Goal: Check status

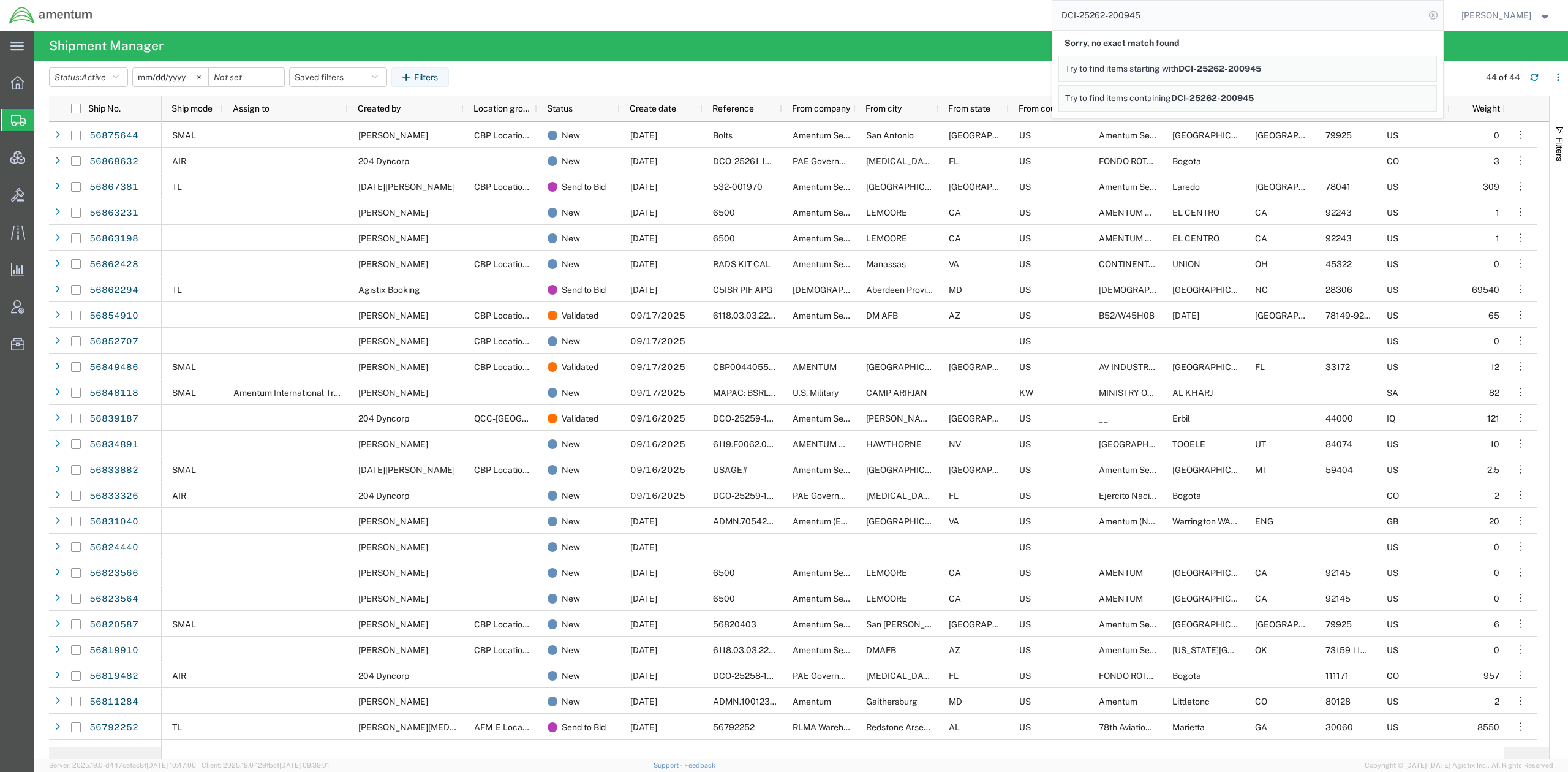
click at [1428, 11] on icon at bounding box center [1433, 15] width 17 height 17
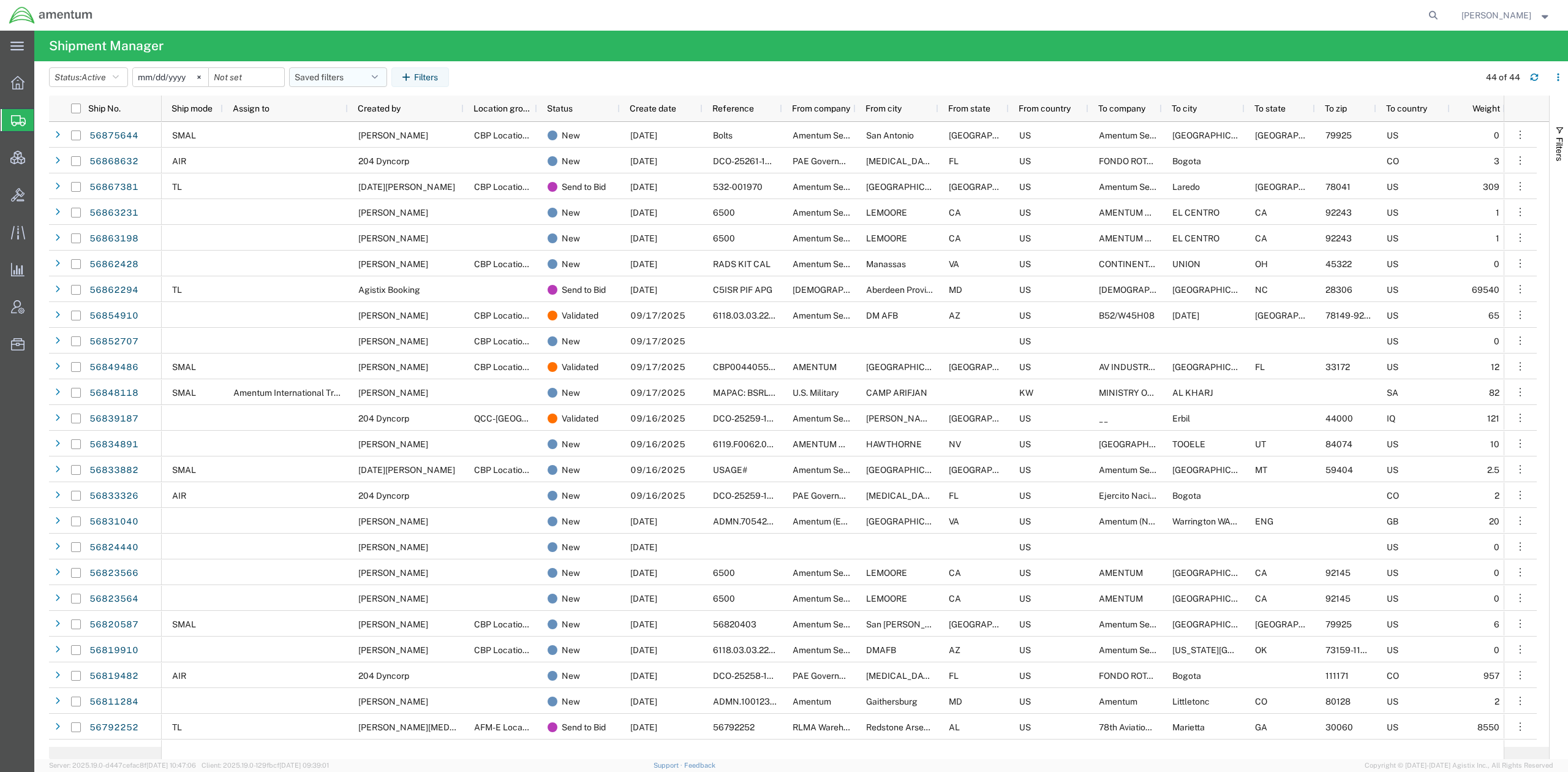
click at [363, 77] on button "Saved filters" at bounding box center [338, 77] width 98 height 20
click at [381, 152] on span "Active DCI shipments" at bounding box center [371, 153] width 160 height 23
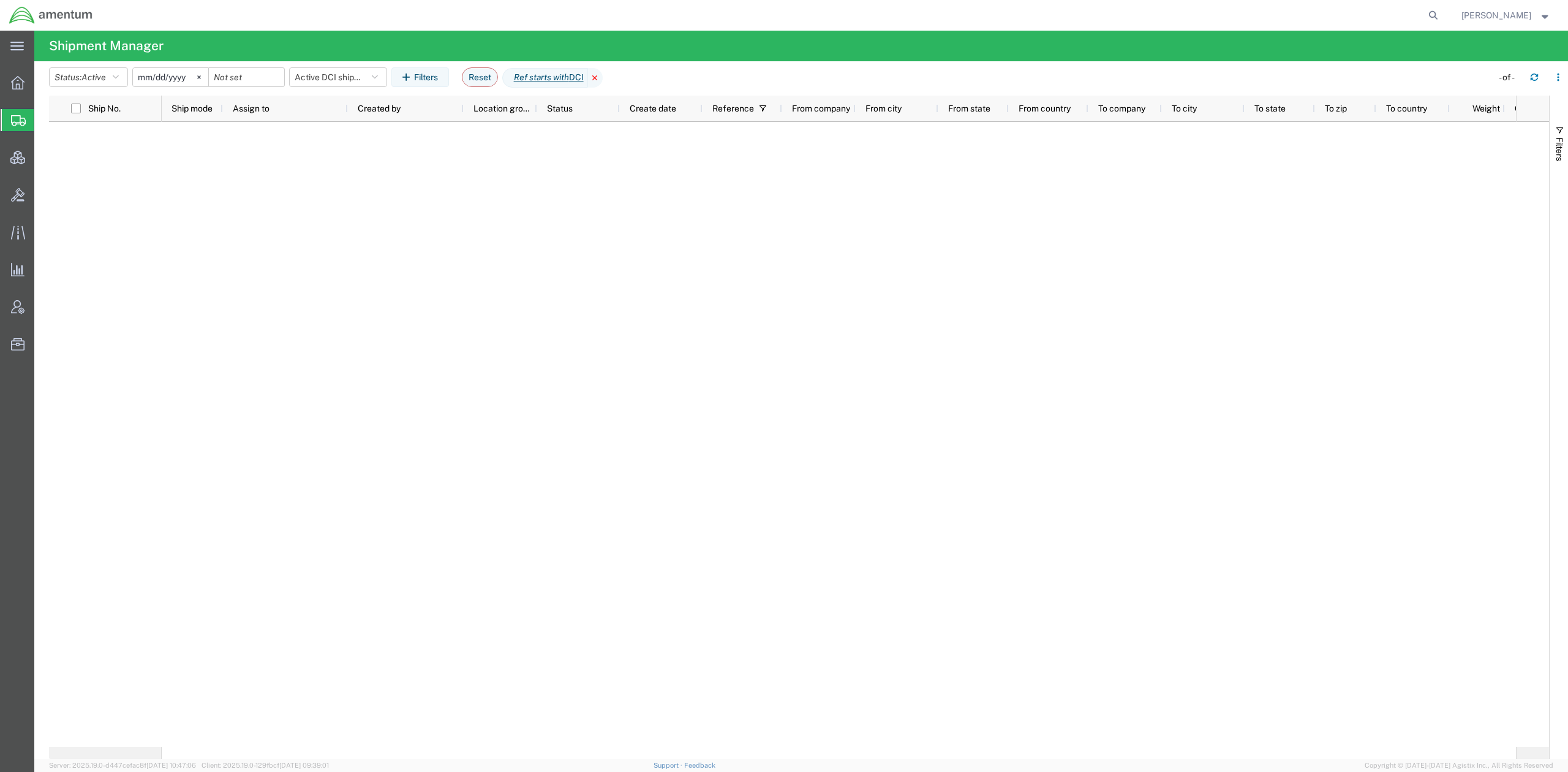
click at [603, 77] on icon at bounding box center [595, 77] width 15 height 20
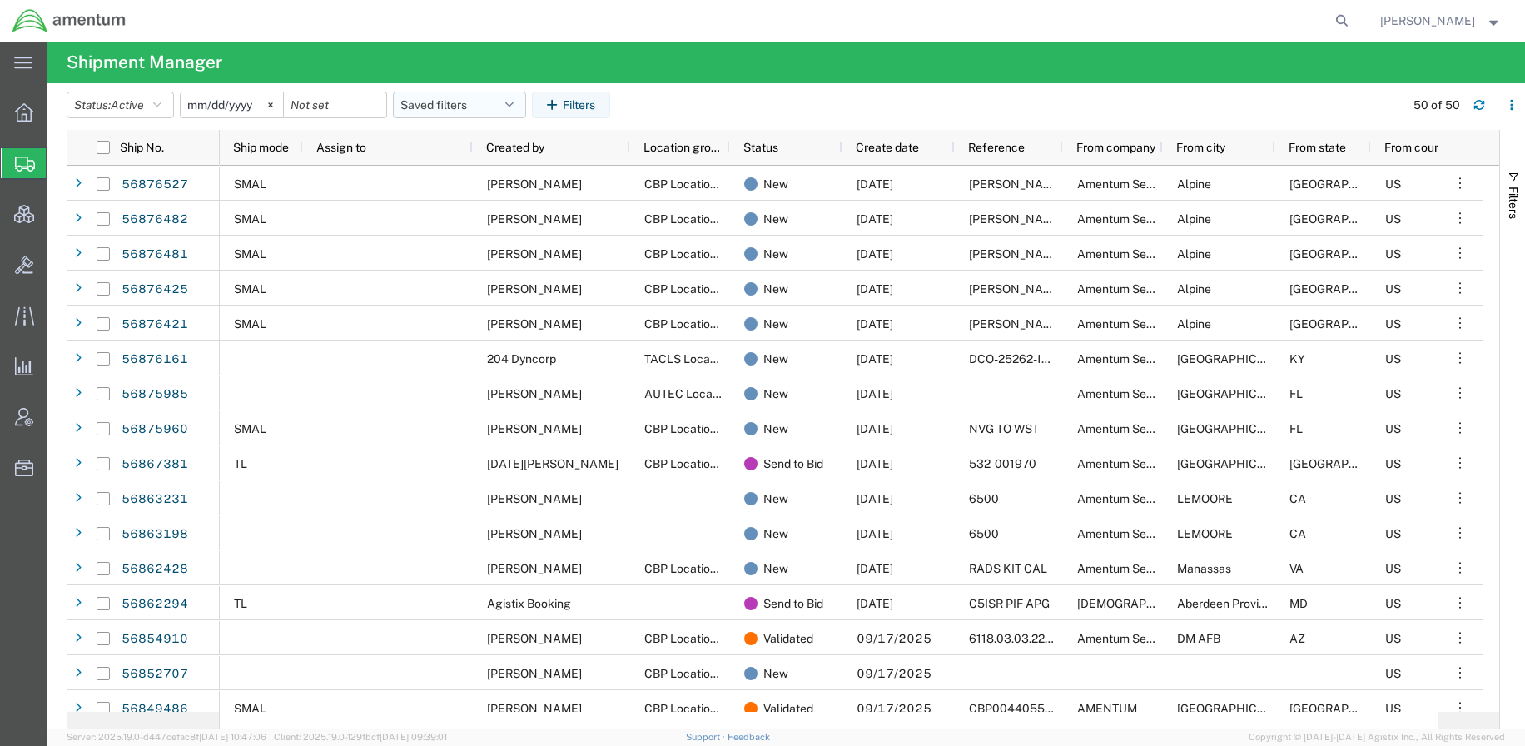
click at [449, 105] on button "Saved filters" at bounding box center [459, 105] width 133 height 27
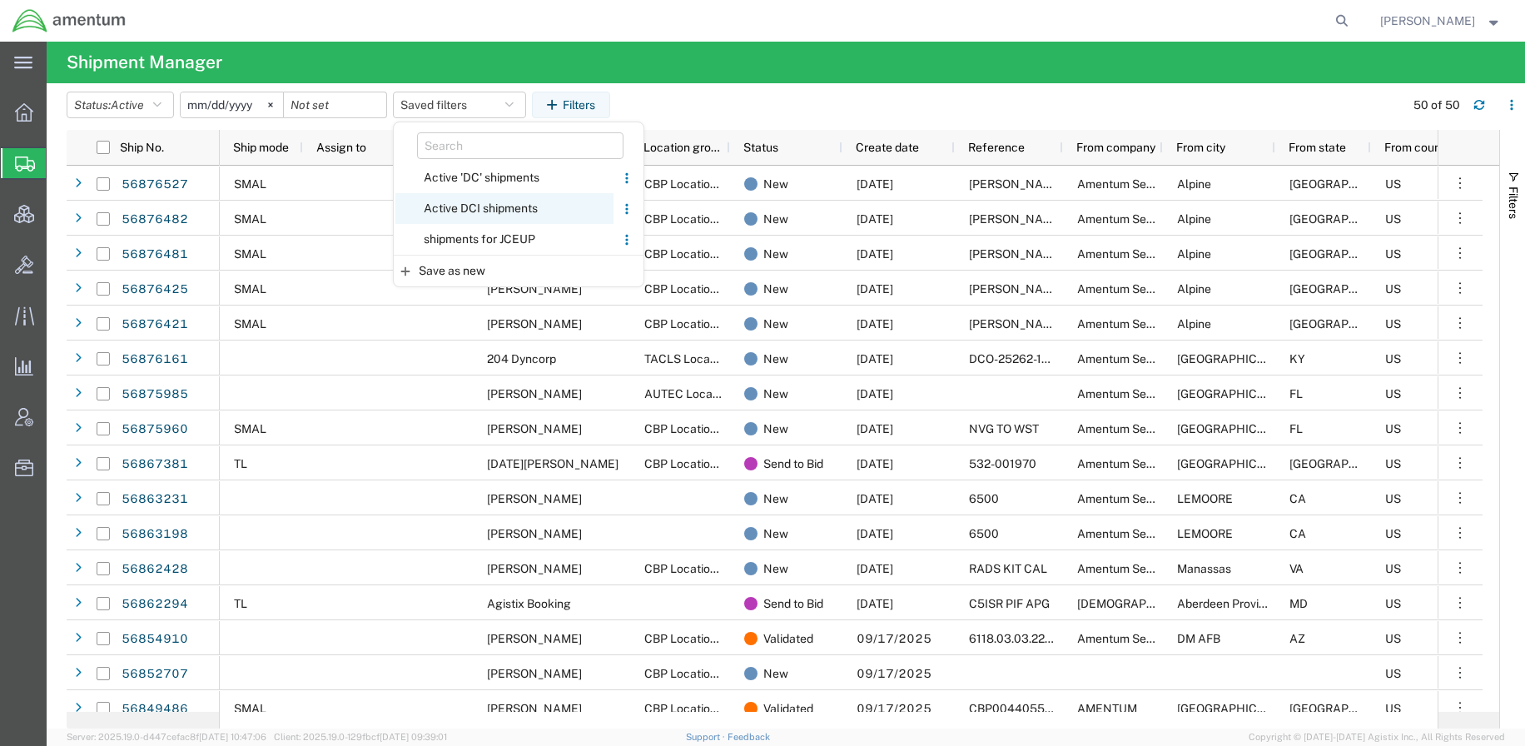
click at [491, 211] on span "Active DCI shipments" at bounding box center [504, 208] width 218 height 31
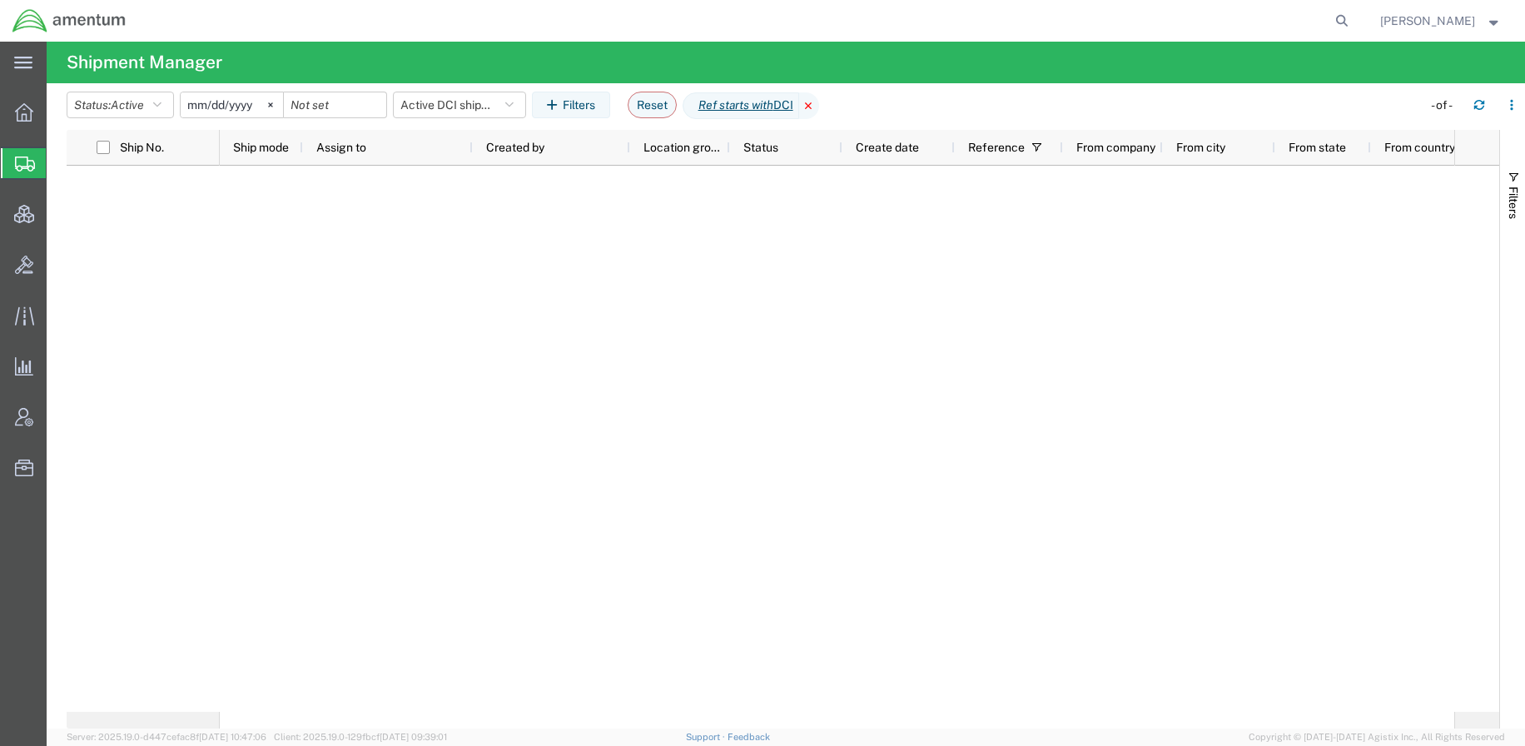
click at [819, 101] on icon at bounding box center [809, 105] width 20 height 27
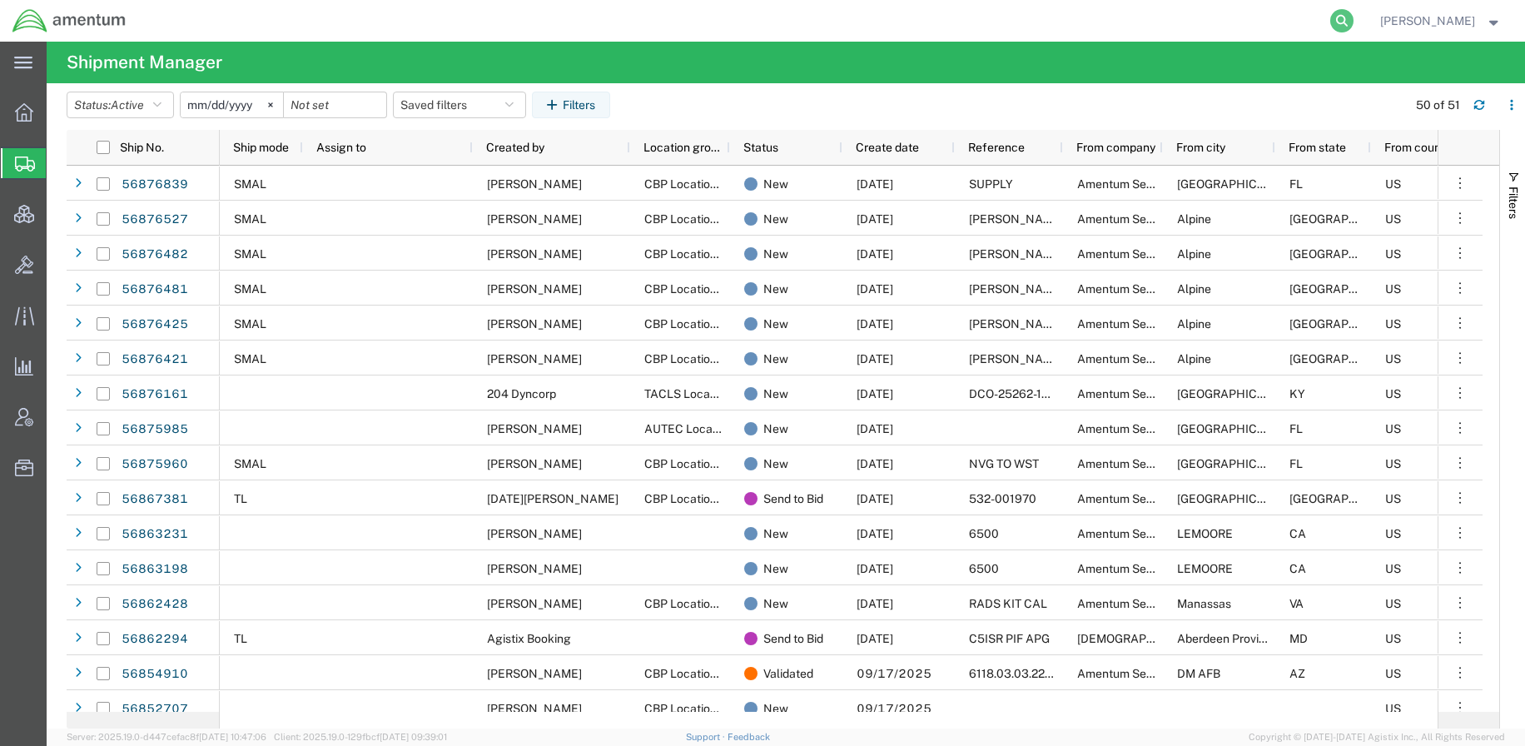
click at [1342, 22] on icon at bounding box center [1341, 20] width 23 height 23
paste input "459747878694"
type input "459747878694"
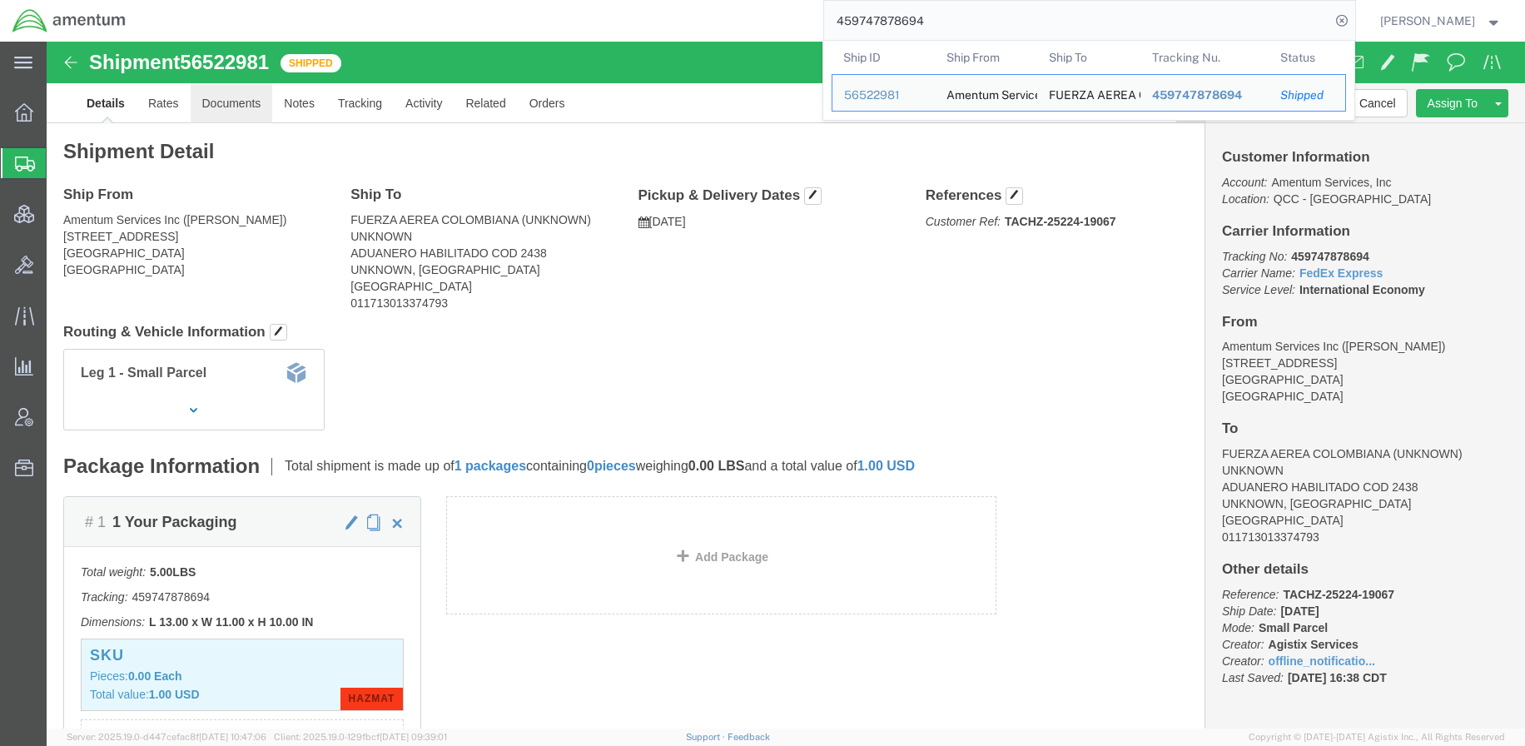
click link "Documents"
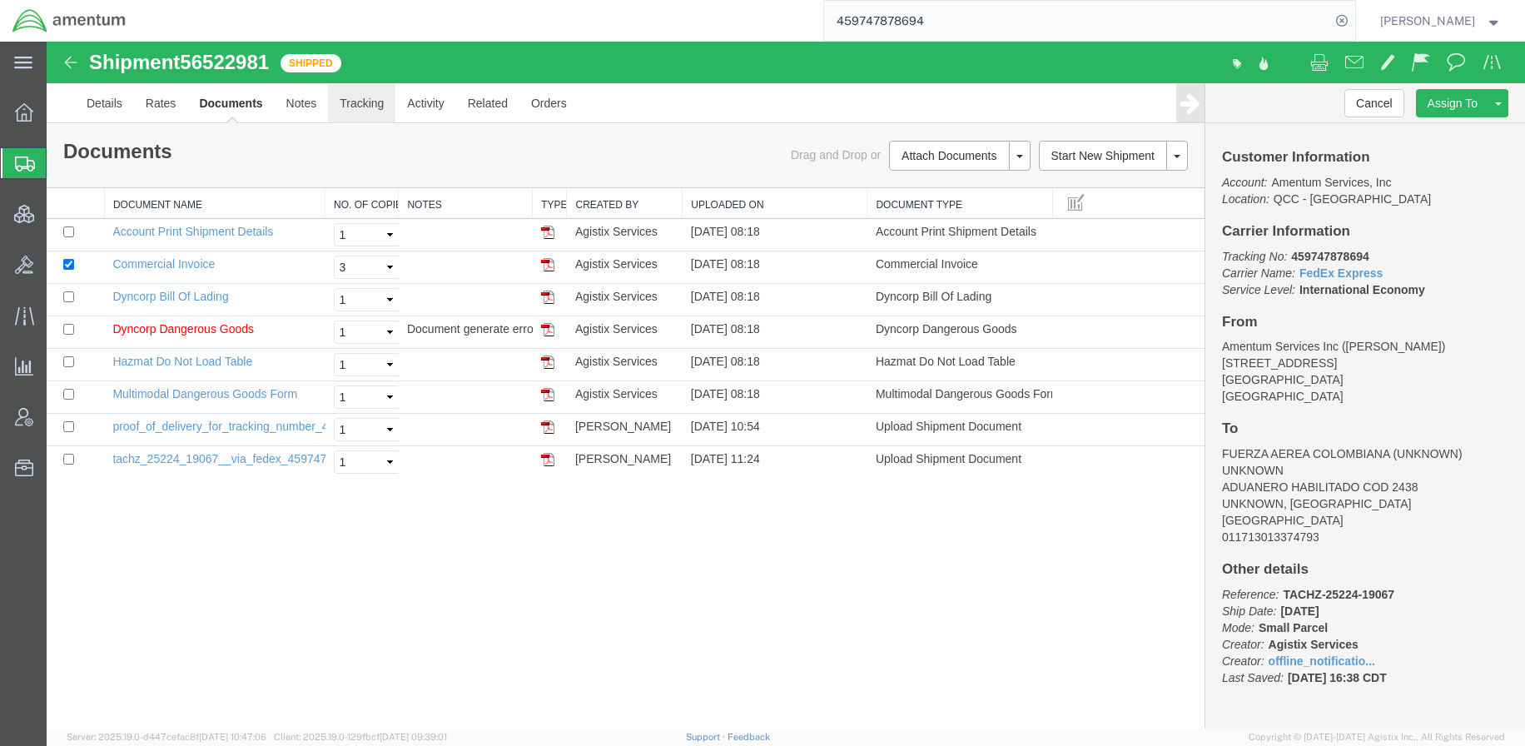
click at [357, 100] on link "Tracking" at bounding box center [361, 103] width 67 height 40
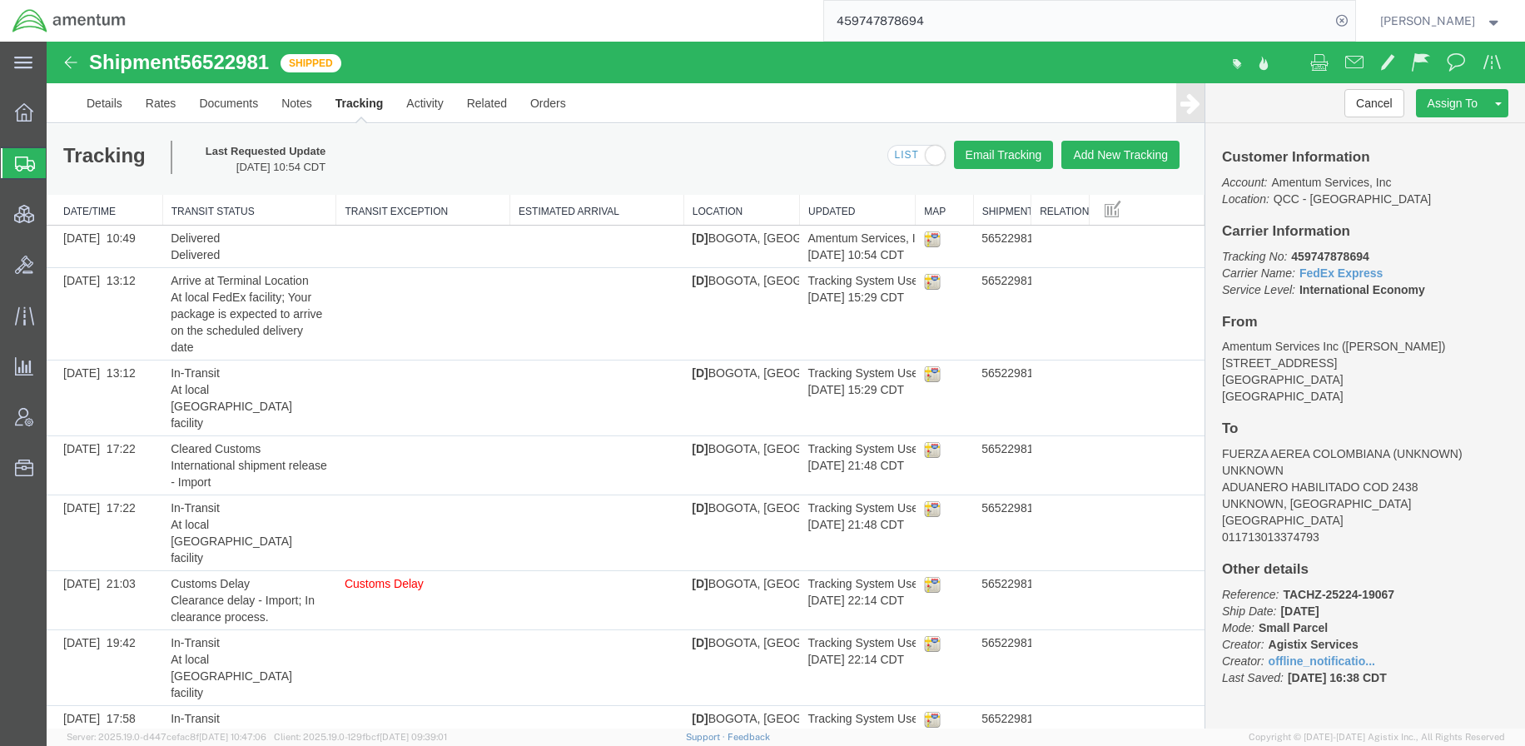
drag, startPoint x: 97, startPoint y: 161, endPoint x: 205, endPoint y: 31, distance: 169.1
click at [59, 161] on span "Shipments" at bounding box center [52, 162] width 13 height 33
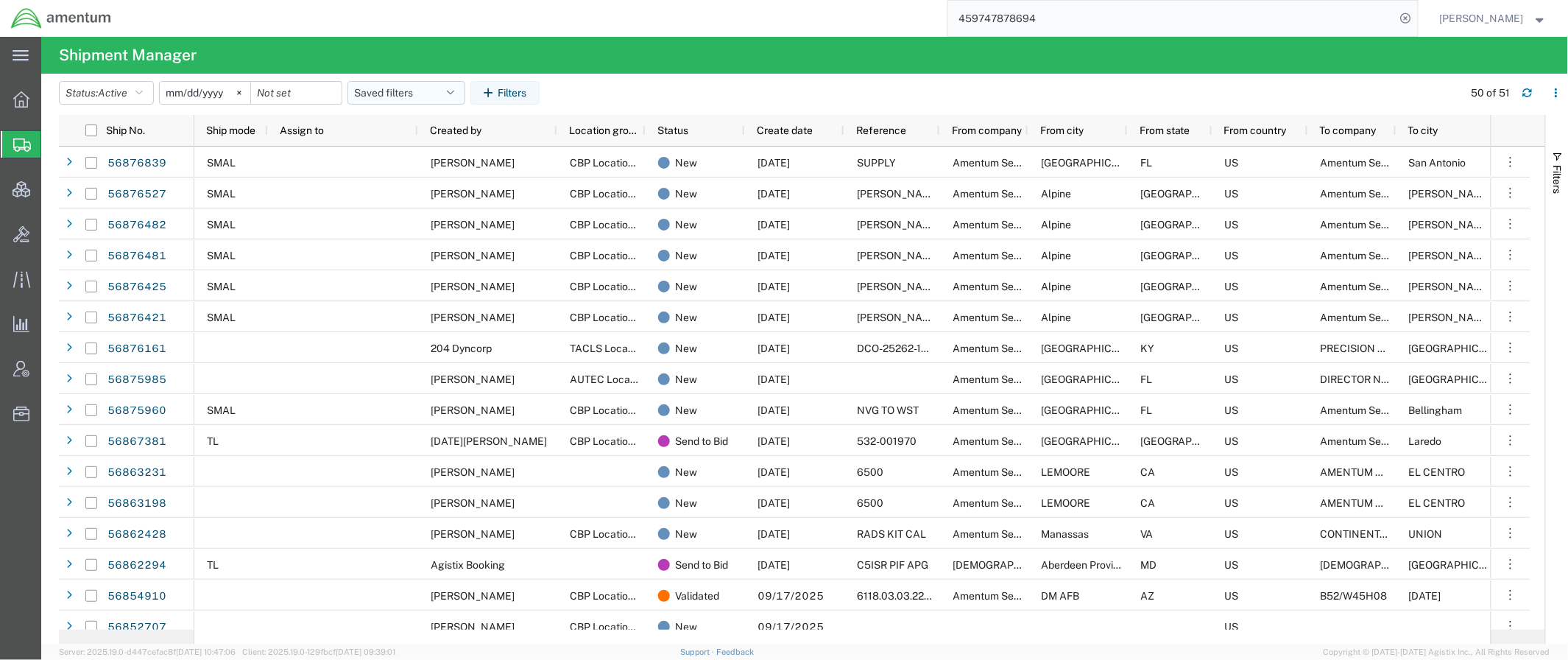
click at [455, 92] on icon "button" at bounding box center [450, 93] width 7 height 11
click at [440, 182] on span "Active DCI shipments" at bounding box center [446, 184] width 193 height 27
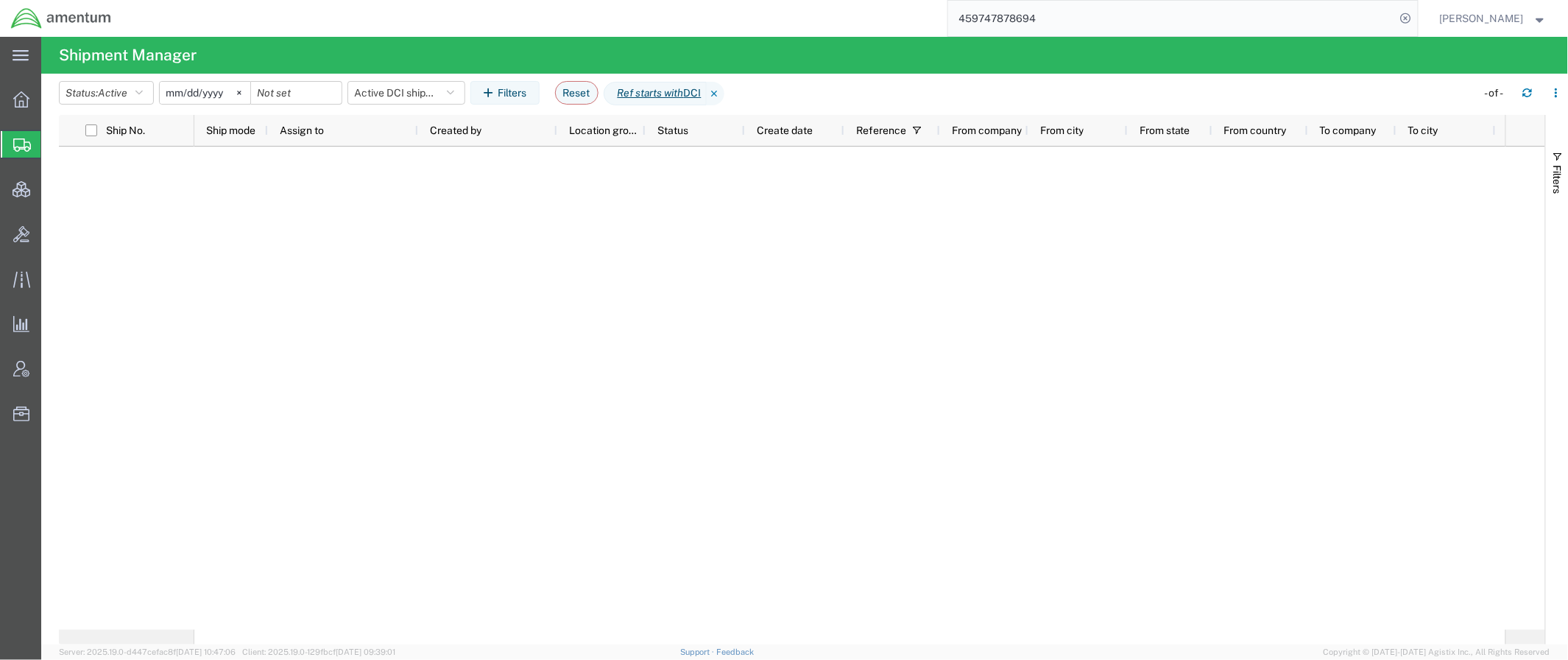
drag, startPoint x: 1423, startPoint y: 495, endPoint x: 1319, endPoint y: 235, distance: 280.0
click at [1419, 480] on div at bounding box center [850, 388] width 1311 height 483
click at [724, 89] on icon at bounding box center [715, 93] width 18 height 24
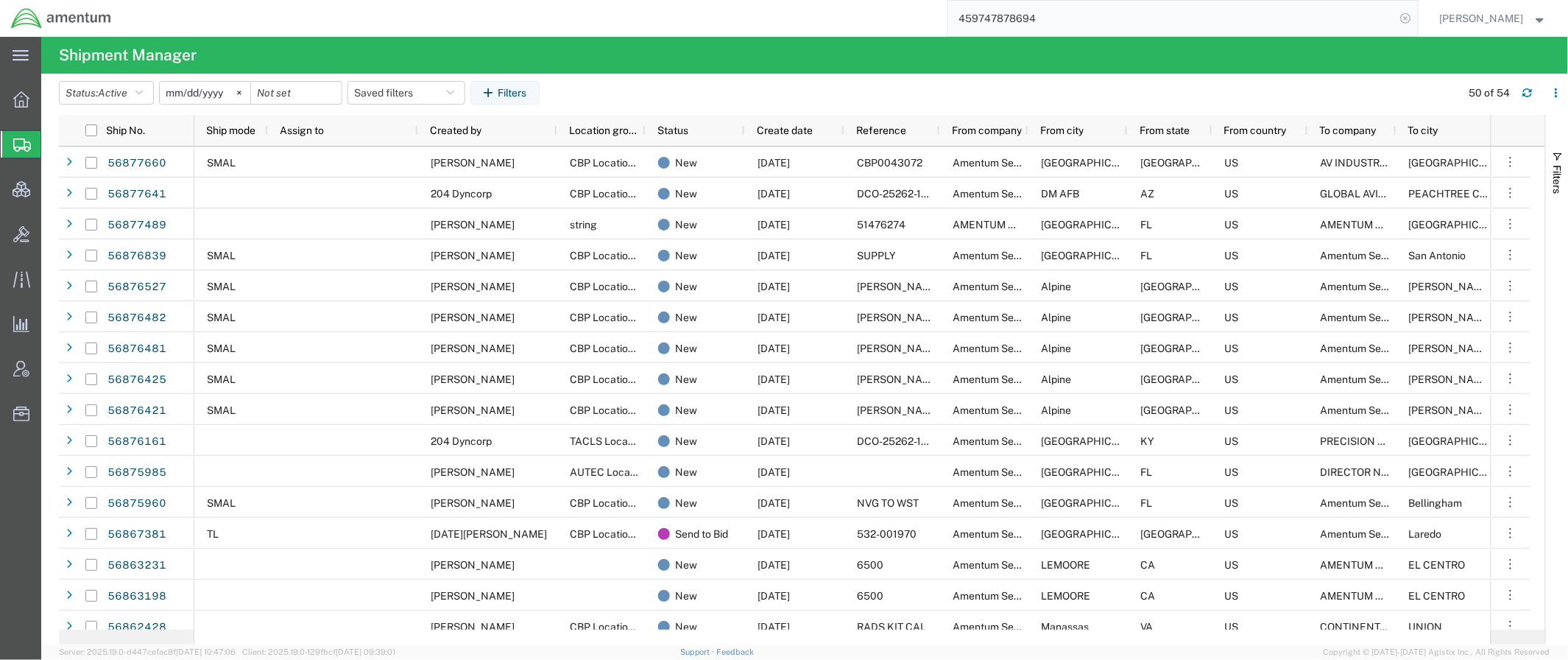
click at [1399, 28] on icon at bounding box center [1405, 18] width 20 height 20
